Goal: Information Seeking & Learning: Learn about a topic

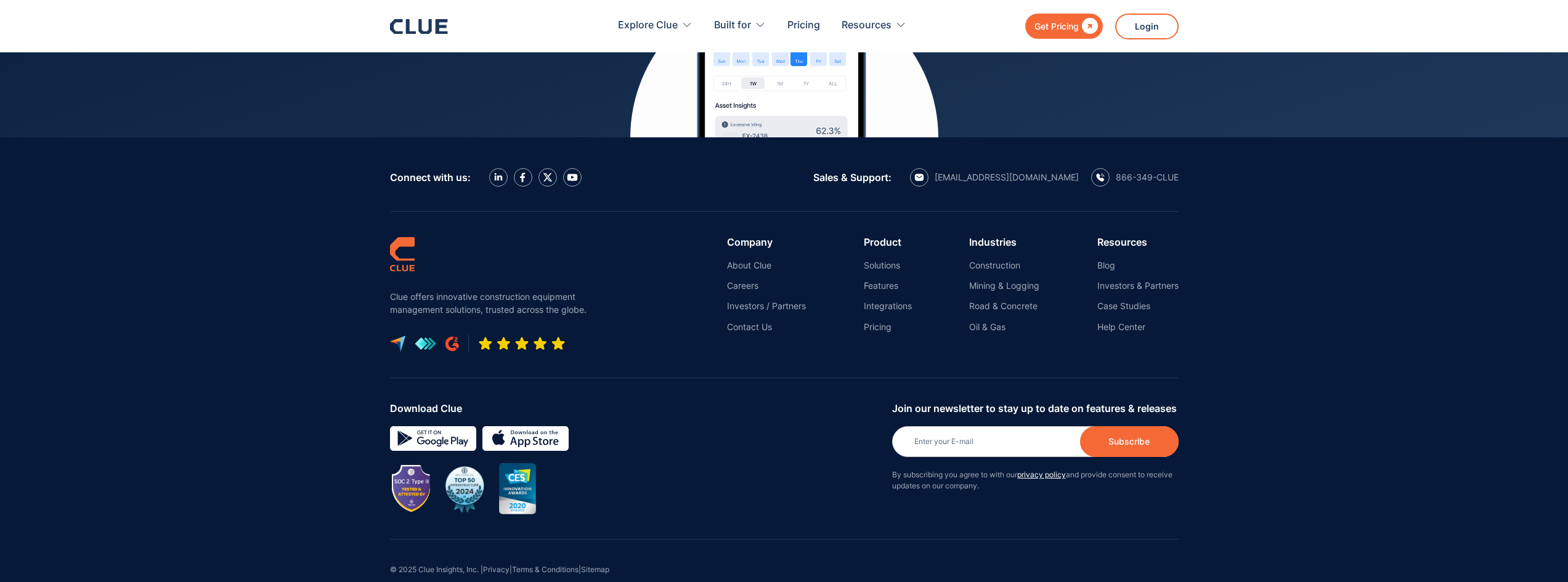
scroll to position [5553, 0]
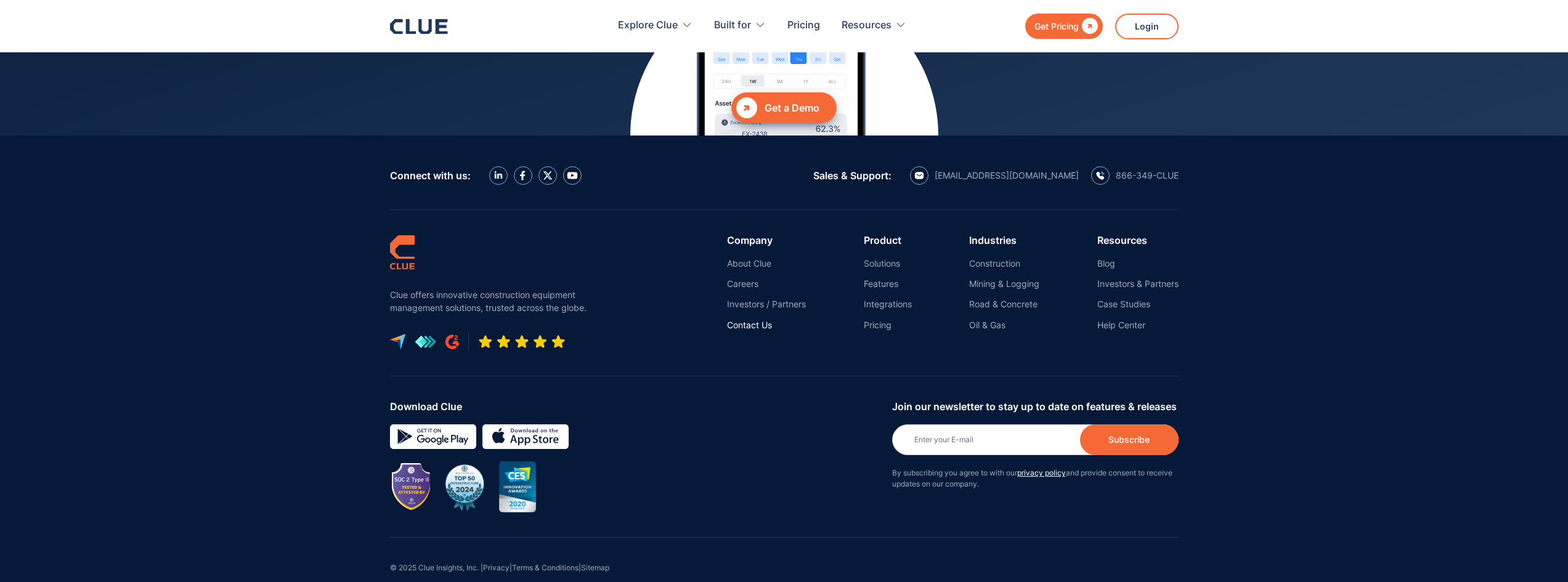
click at [749, 320] on link "Contact Us" at bounding box center [766, 325] width 79 height 11
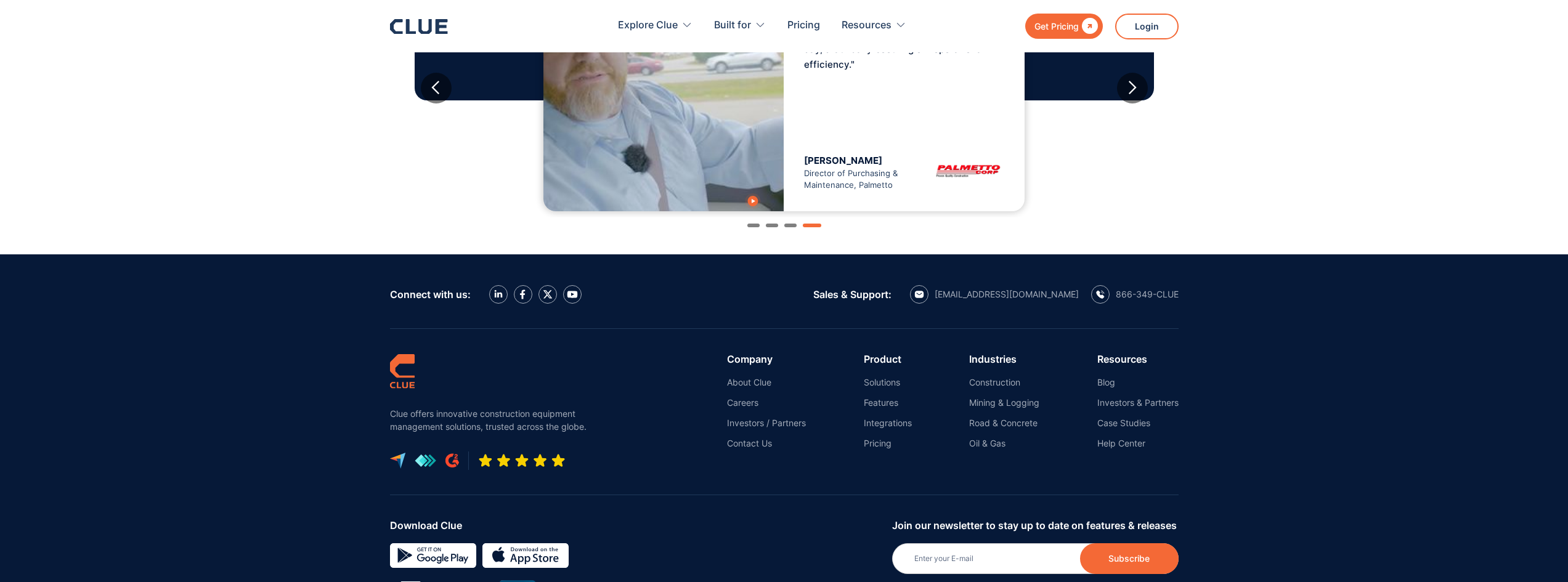
scroll to position [1434, 0]
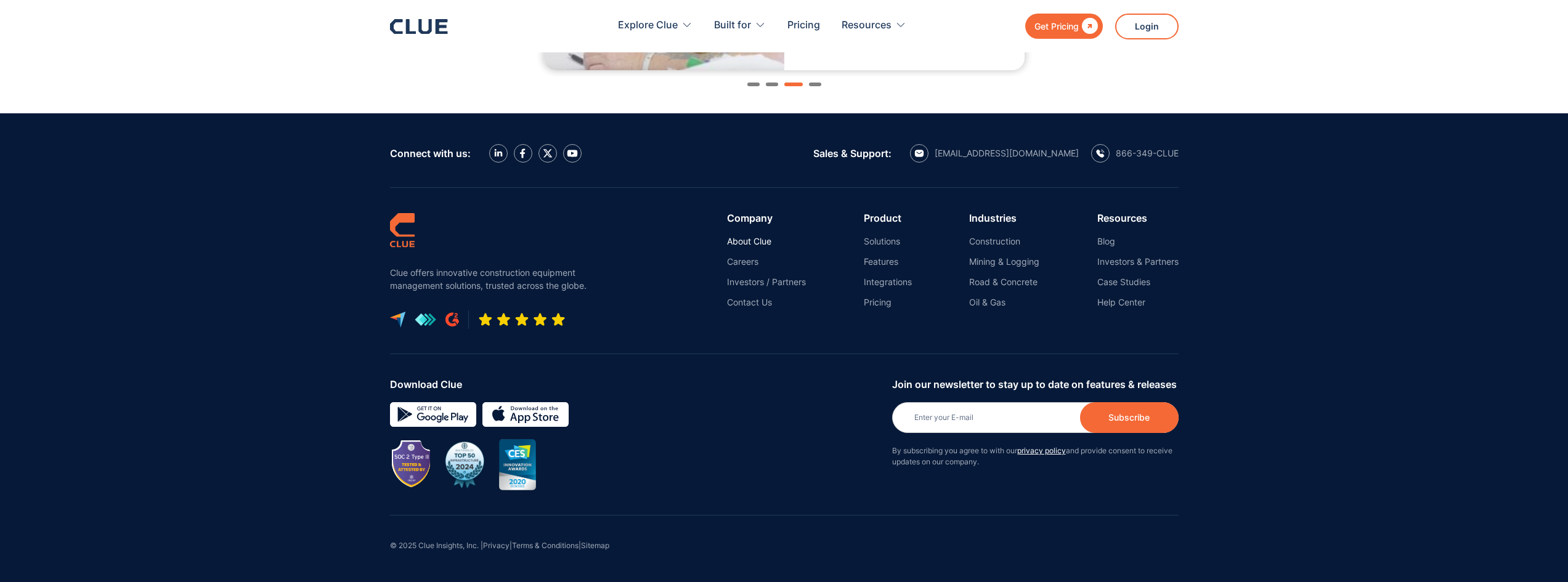
click at [745, 239] on link "About Clue" at bounding box center [766, 241] width 79 height 11
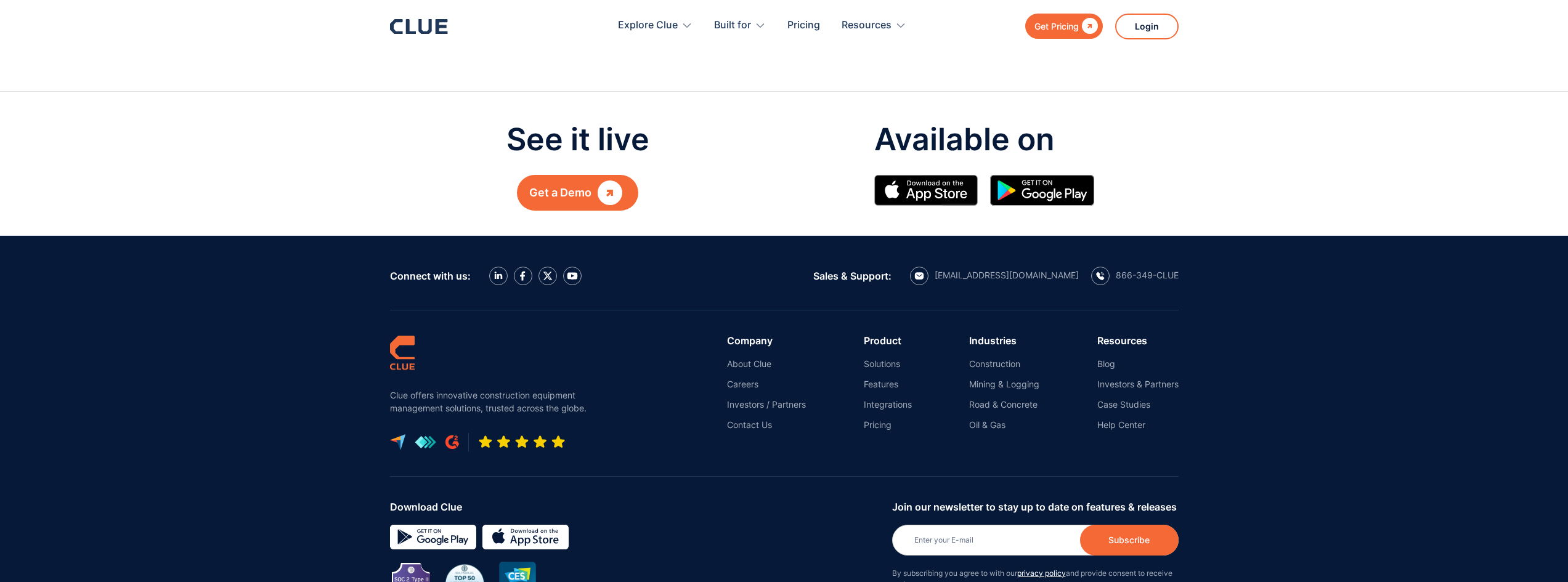
scroll to position [1461, 0]
